Goal: Transaction & Acquisition: Subscribe to service/newsletter

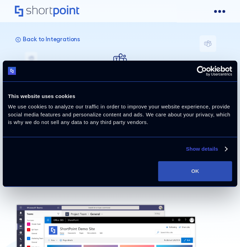
click at [220, 169] on button "OK" at bounding box center [195, 171] width 74 height 20
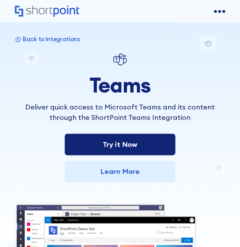
click at [145, 141] on link "Try it Now" at bounding box center [120, 144] width 111 height 21
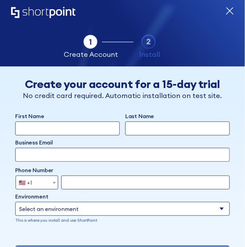
click at [227, 7] on icon "form" at bounding box center [230, 11] width 8 height 8
